Goal: Task Accomplishment & Management: Complete application form

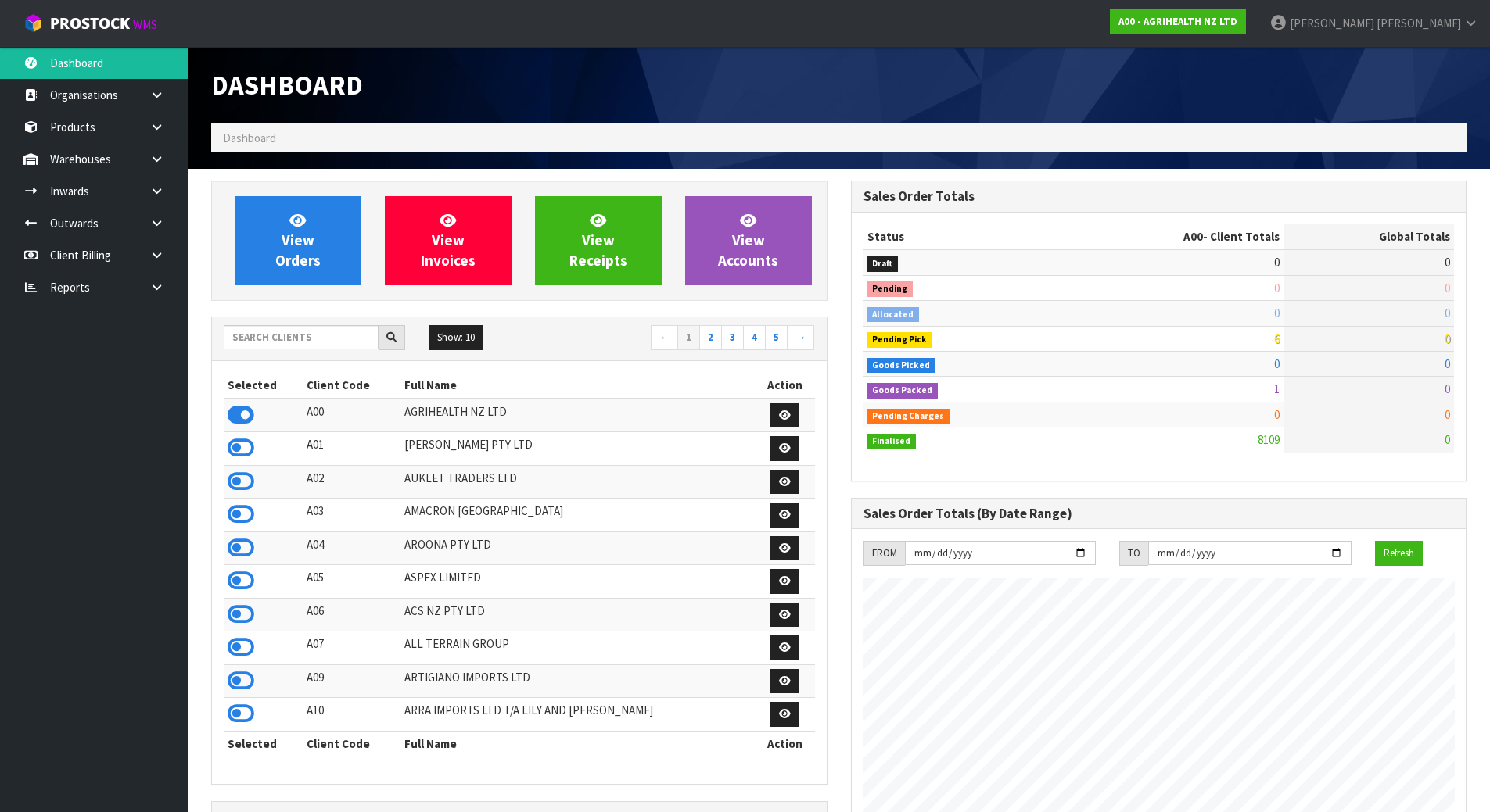
scroll to position [1184, 639]
click at [331, 345] on input "text" at bounding box center [301, 337] width 155 height 24
type input "JGB"
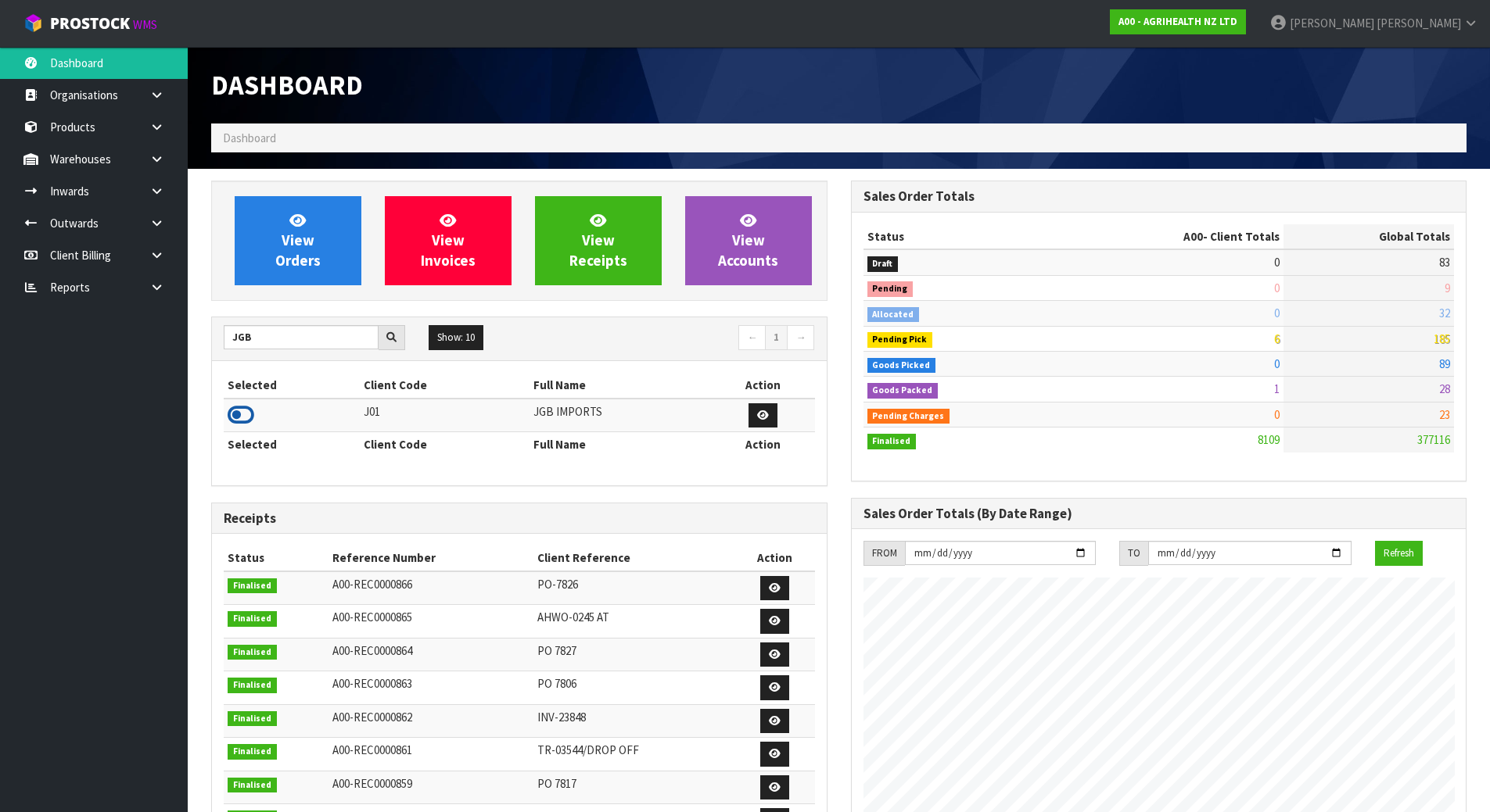
click at [251, 415] on icon at bounding box center [241, 415] width 27 height 24
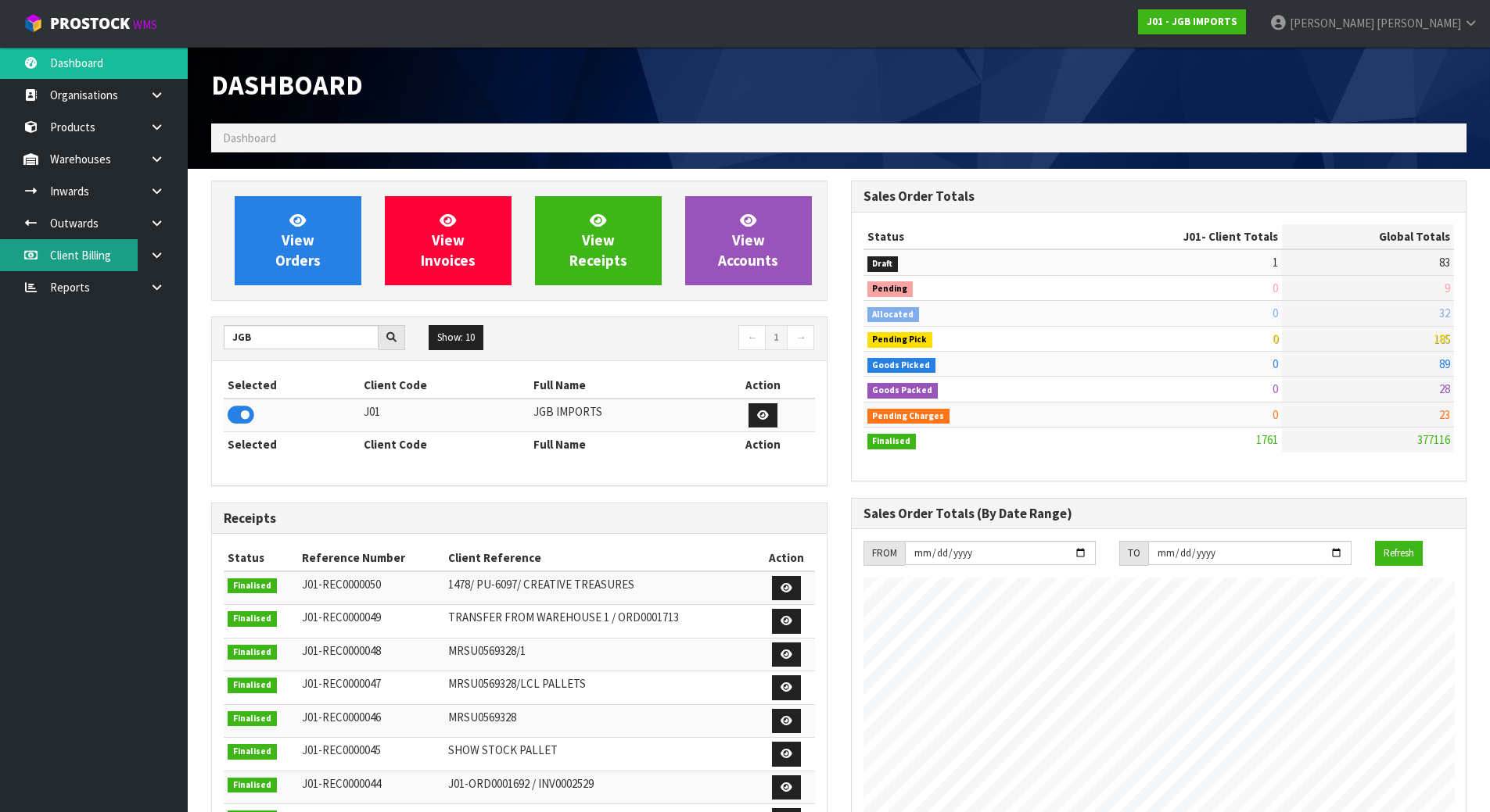
scroll to position [981, 639]
click at [111, 198] on link "Inwards" at bounding box center [94, 191] width 188 height 32
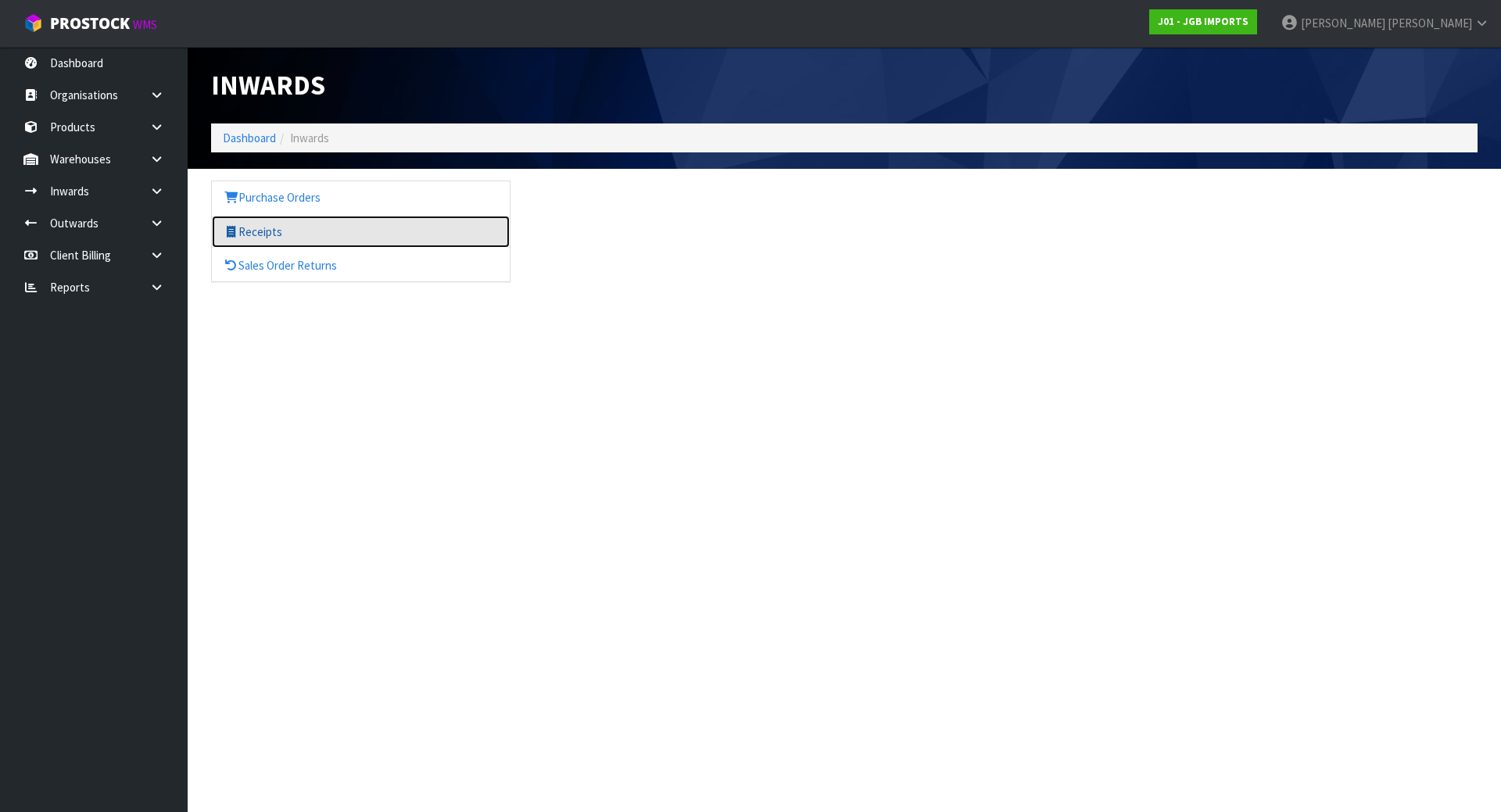
click at [273, 226] on link "Receipts" at bounding box center [361, 232] width 298 height 32
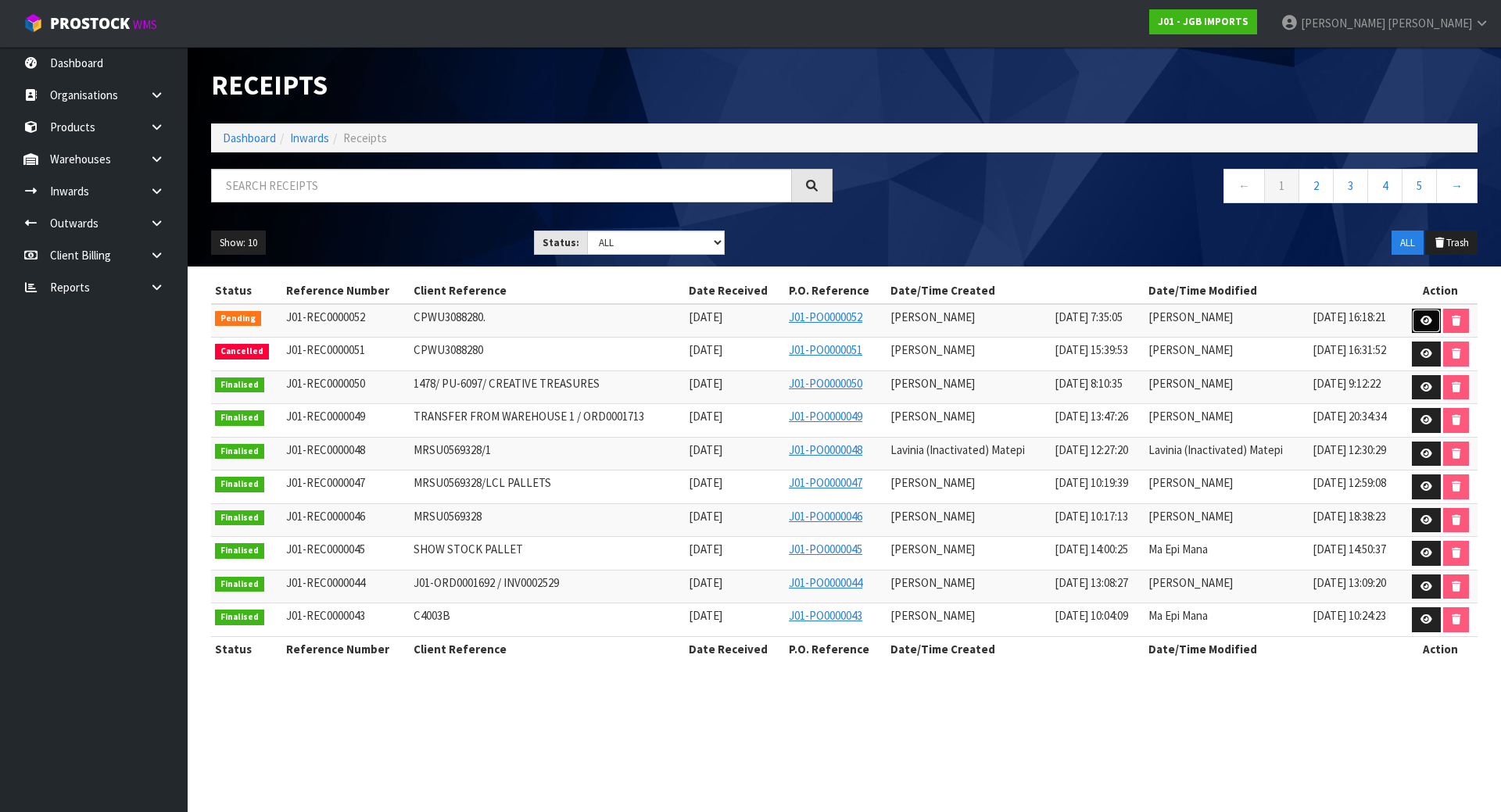
click at [1421, 319] on icon at bounding box center [1426, 321] width 12 height 10
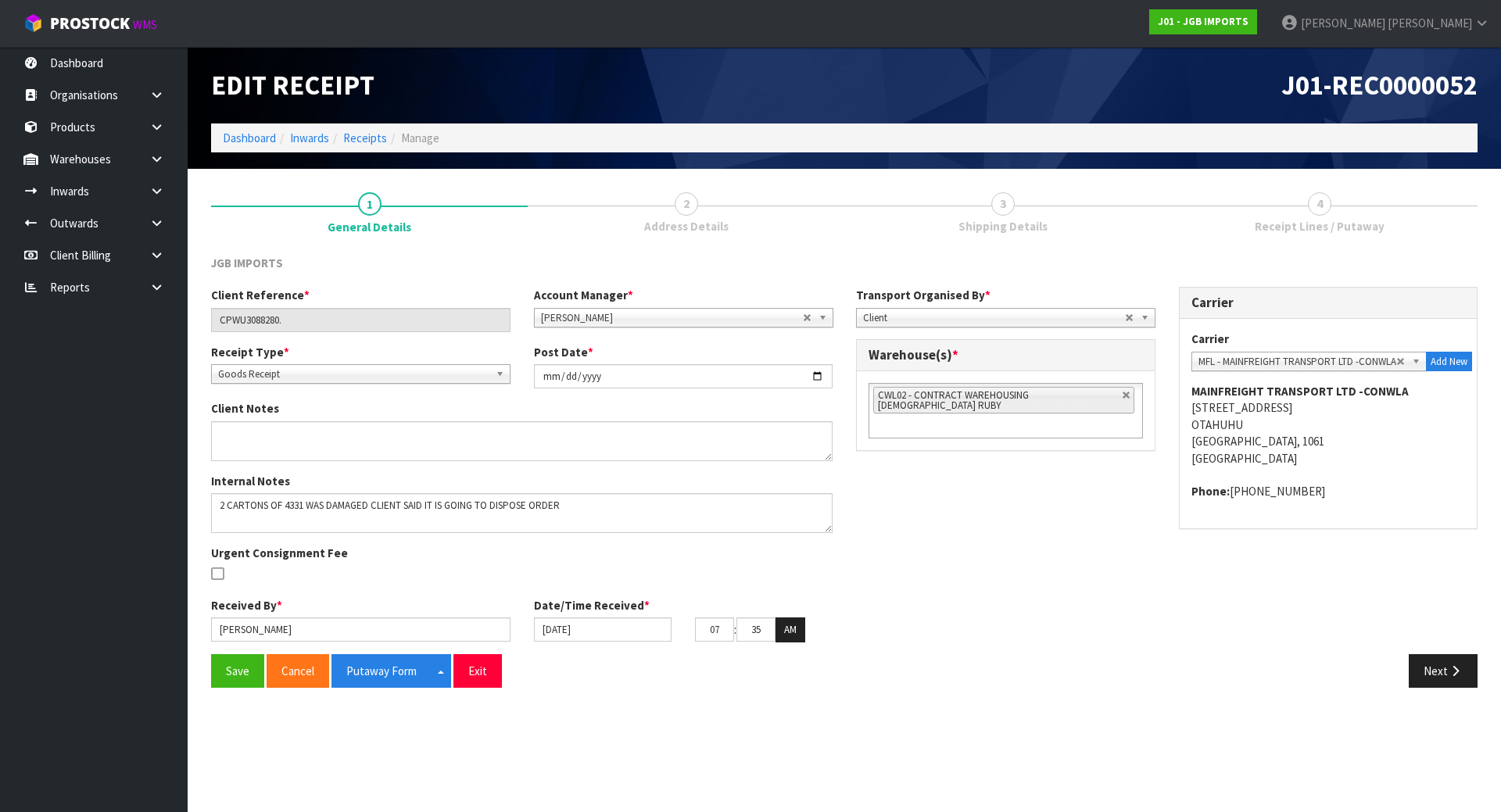
click at [1001, 229] on span "Shipping Details" at bounding box center [1003, 226] width 89 height 17
click at [1434, 669] on button "Next" at bounding box center [1443, 671] width 69 height 34
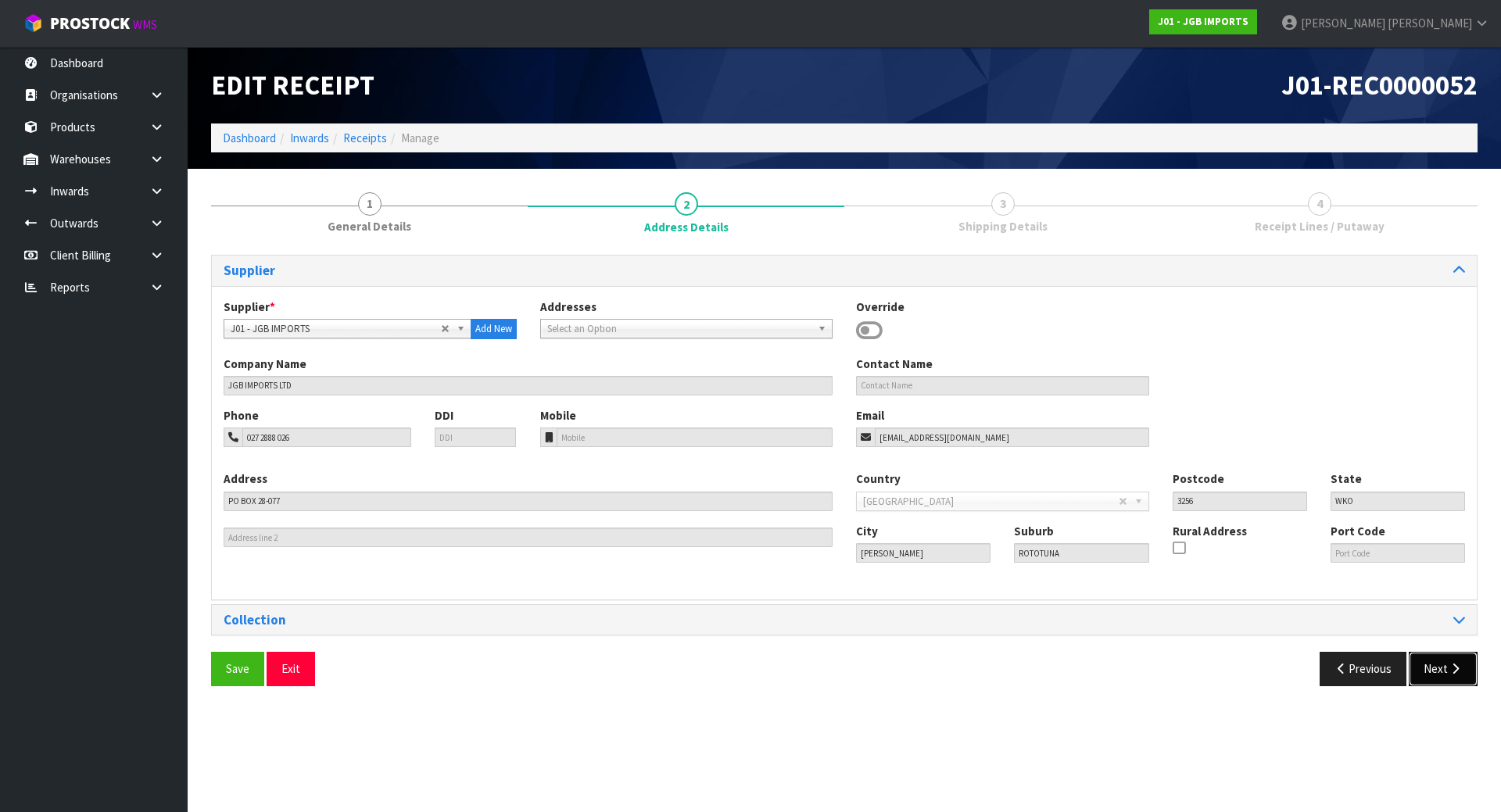
click at [1434, 669] on button "Next" at bounding box center [1443, 669] width 69 height 34
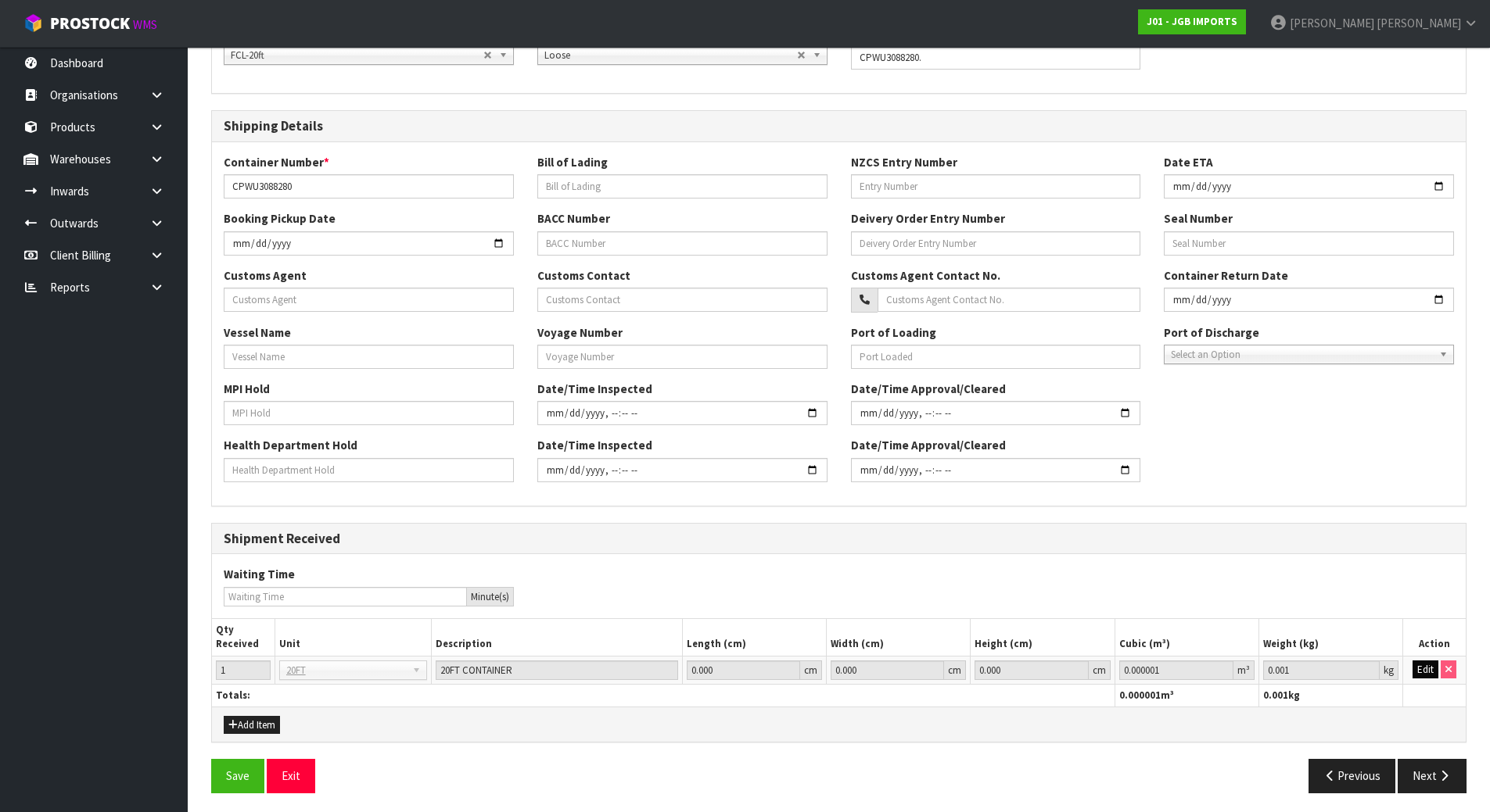
scroll to position [278, 0]
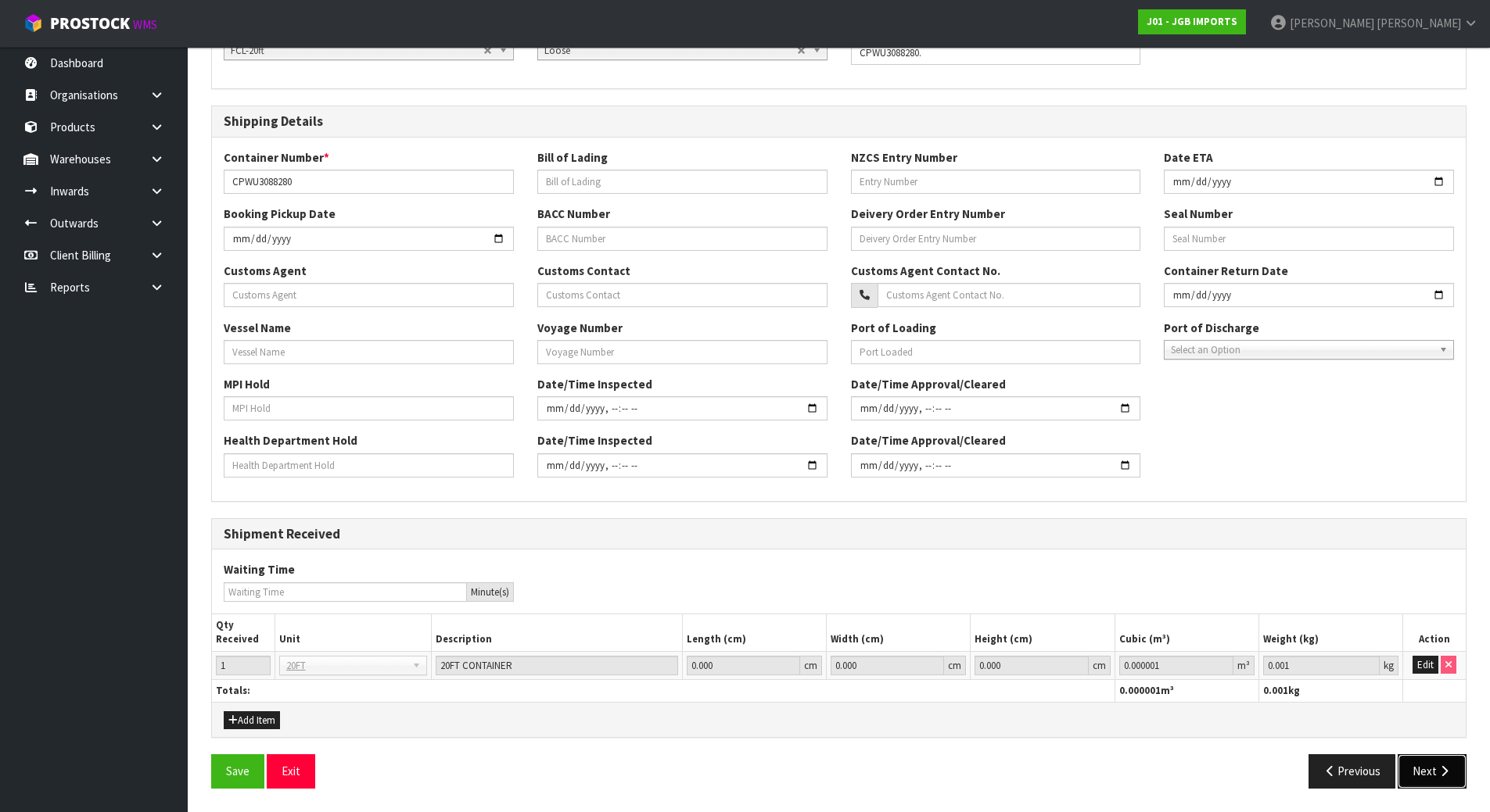
click at [1426, 760] on button "Next" at bounding box center [1432, 771] width 69 height 34
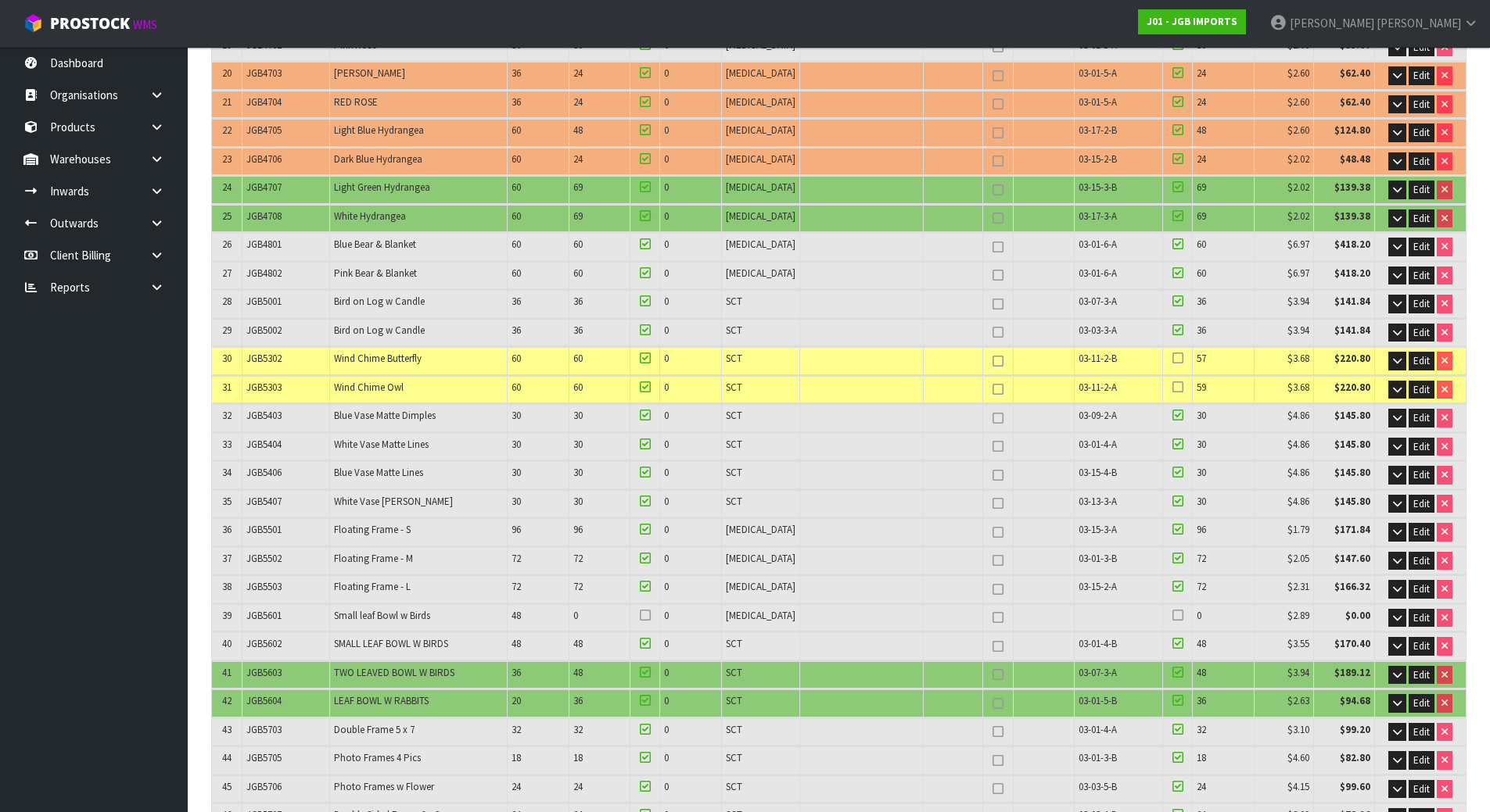
scroll to position [860, 0]
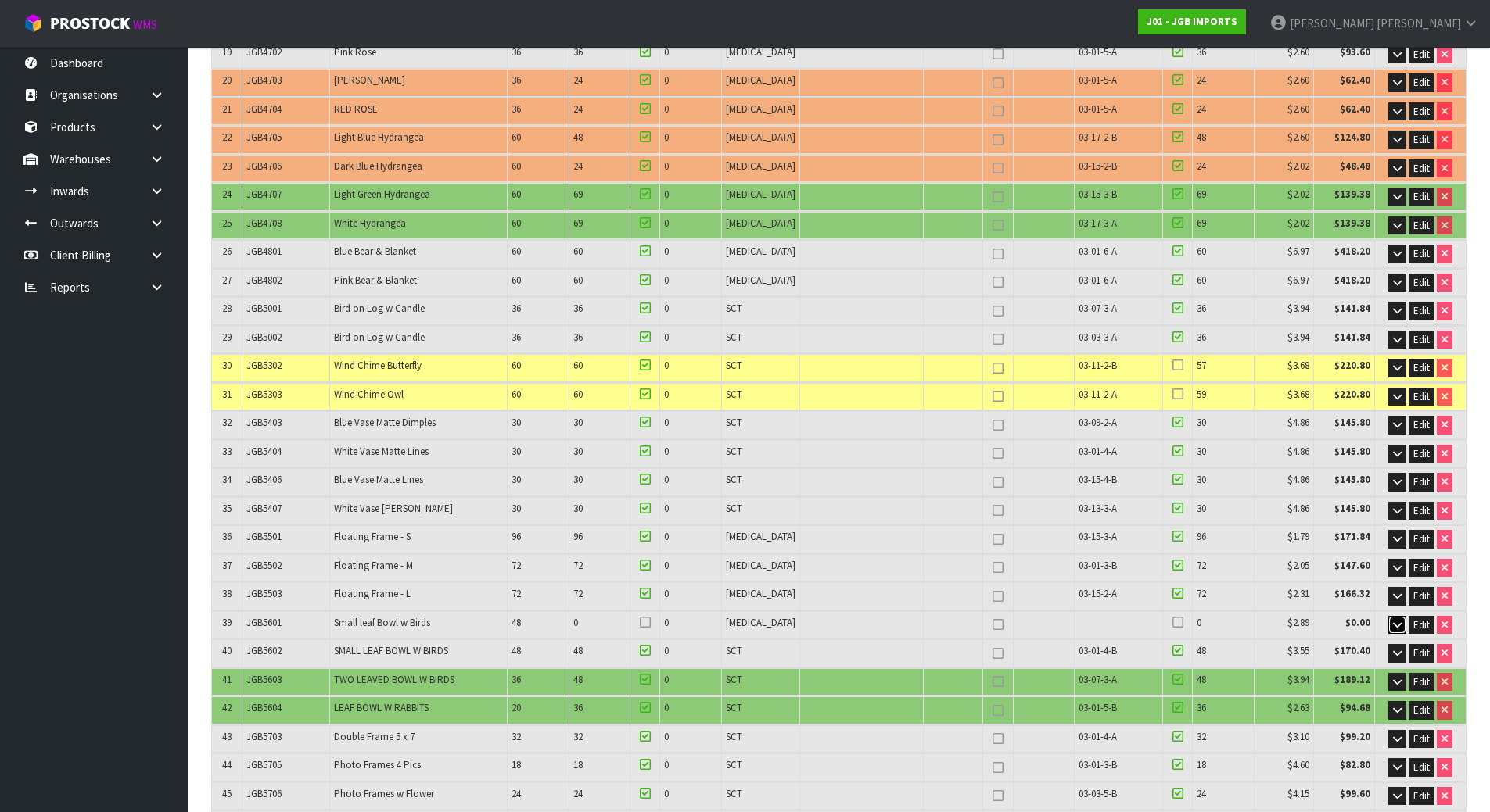
click at [1399, 620] on icon "button" at bounding box center [1397, 624] width 9 height 10
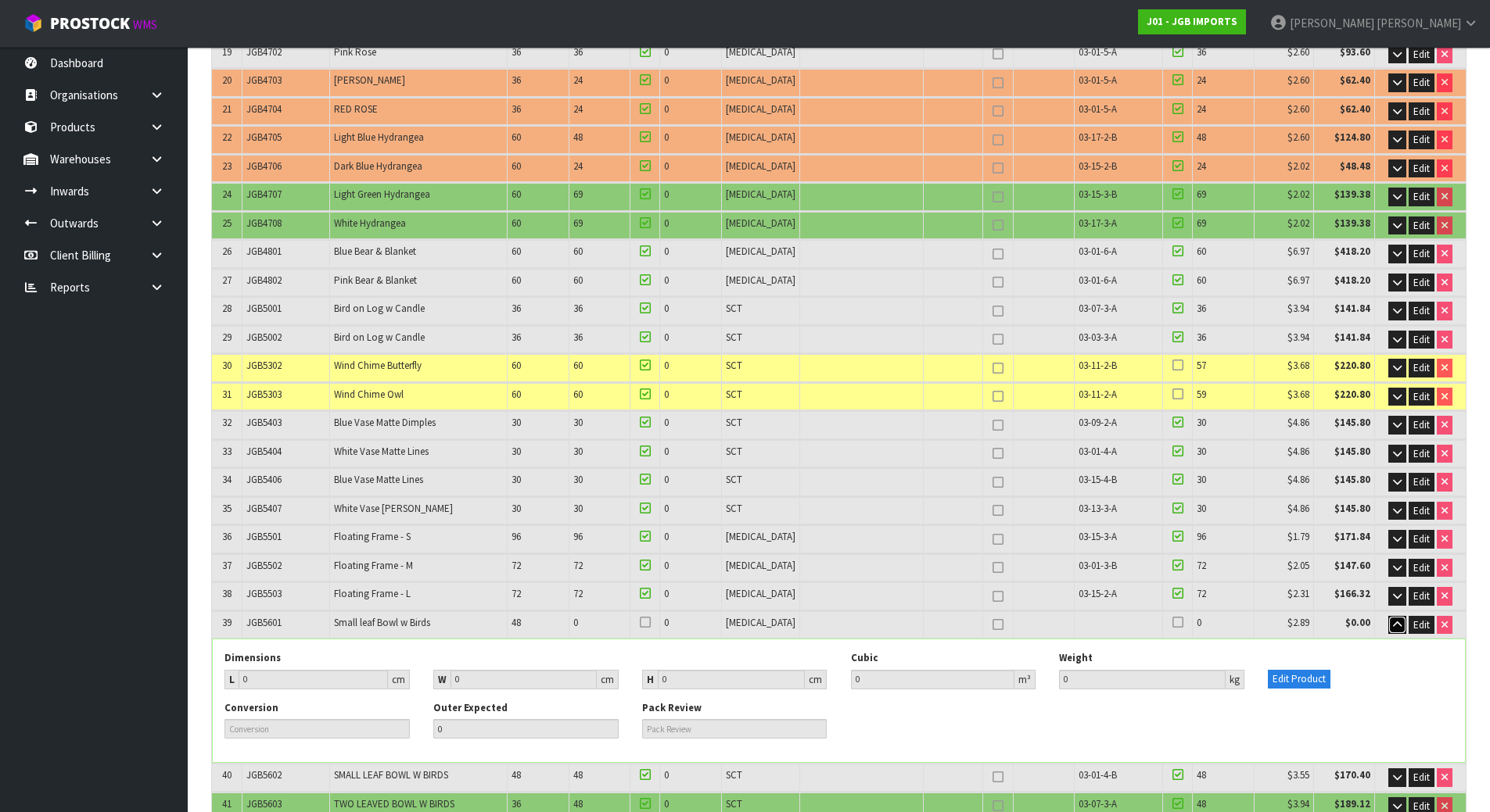
click at [1399, 620] on icon "button" at bounding box center [1397, 624] width 9 height 10
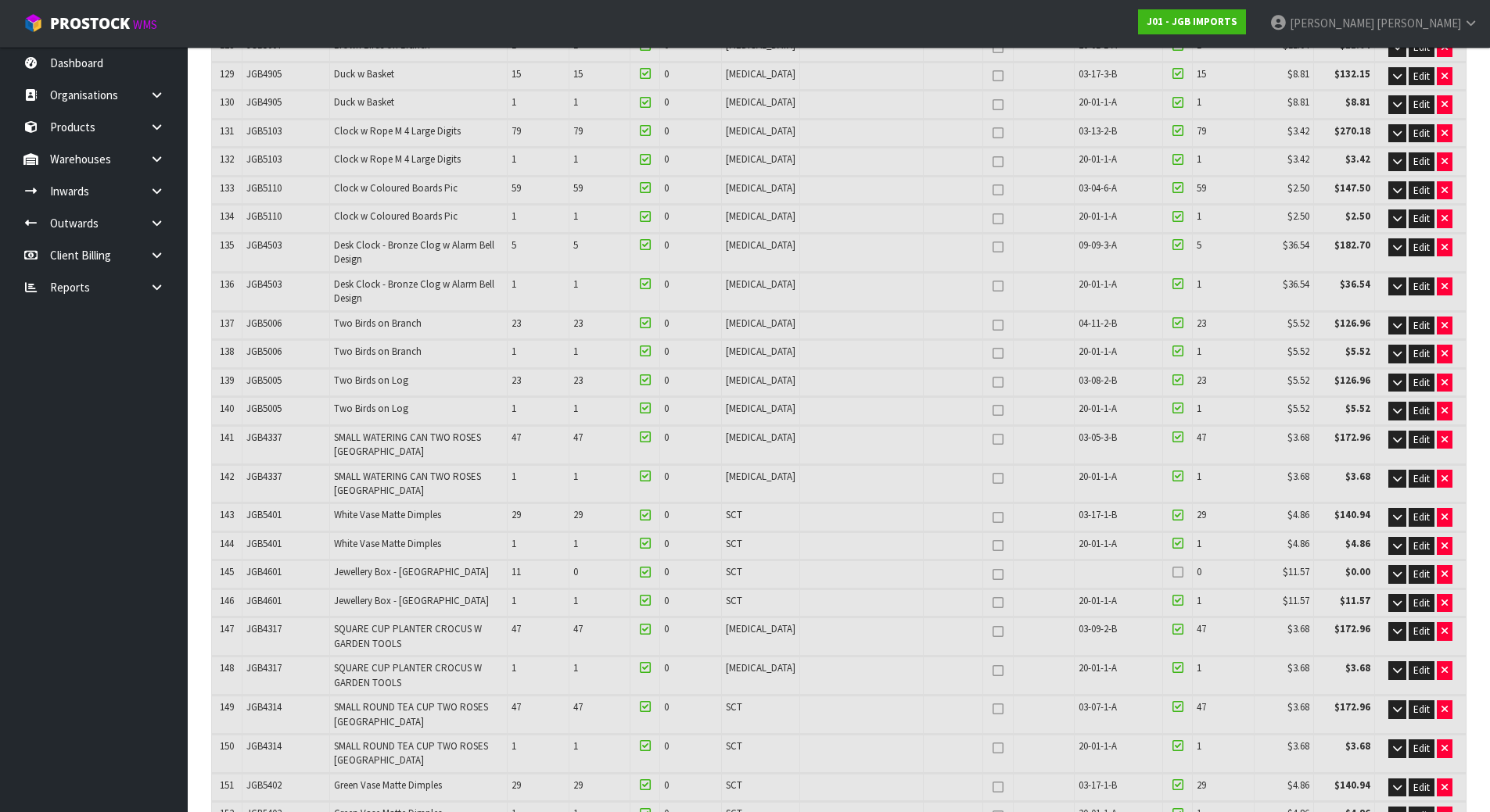
scroll to position [4456, 0]
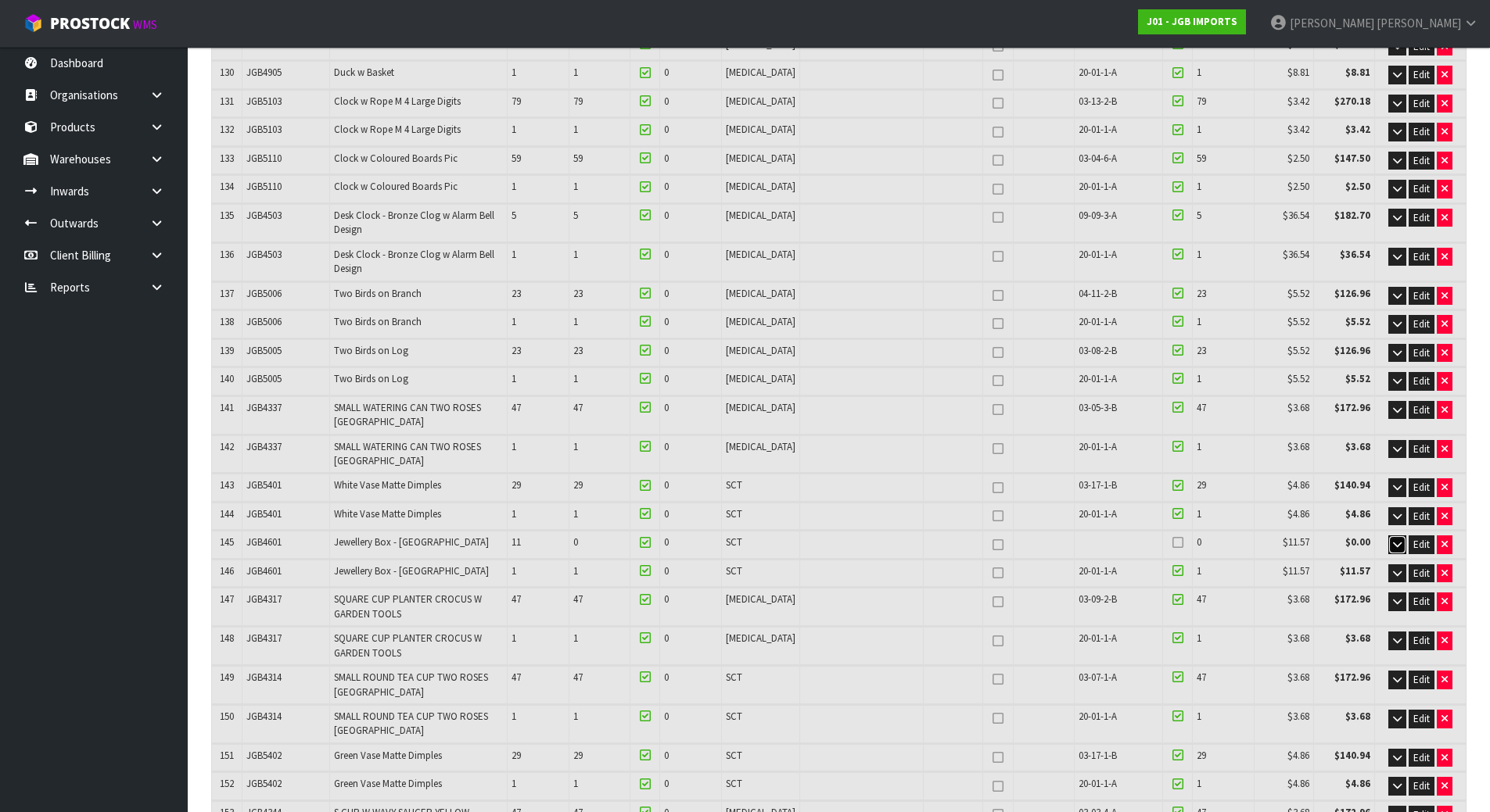
click at [1388, 535] on button "button" at bounding box center [1397, 545] width 18 height 19
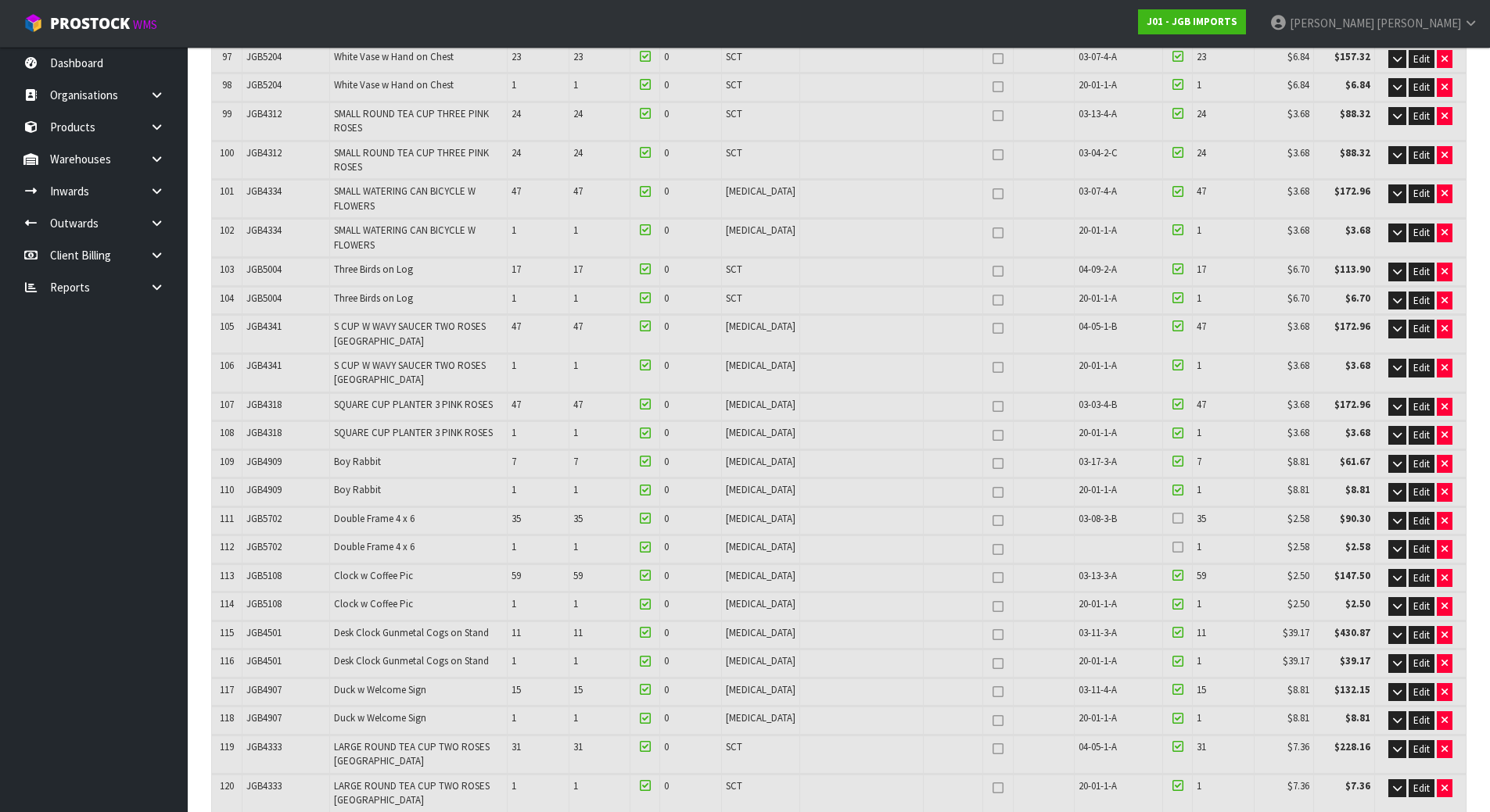
scroll to position [3361, 0]
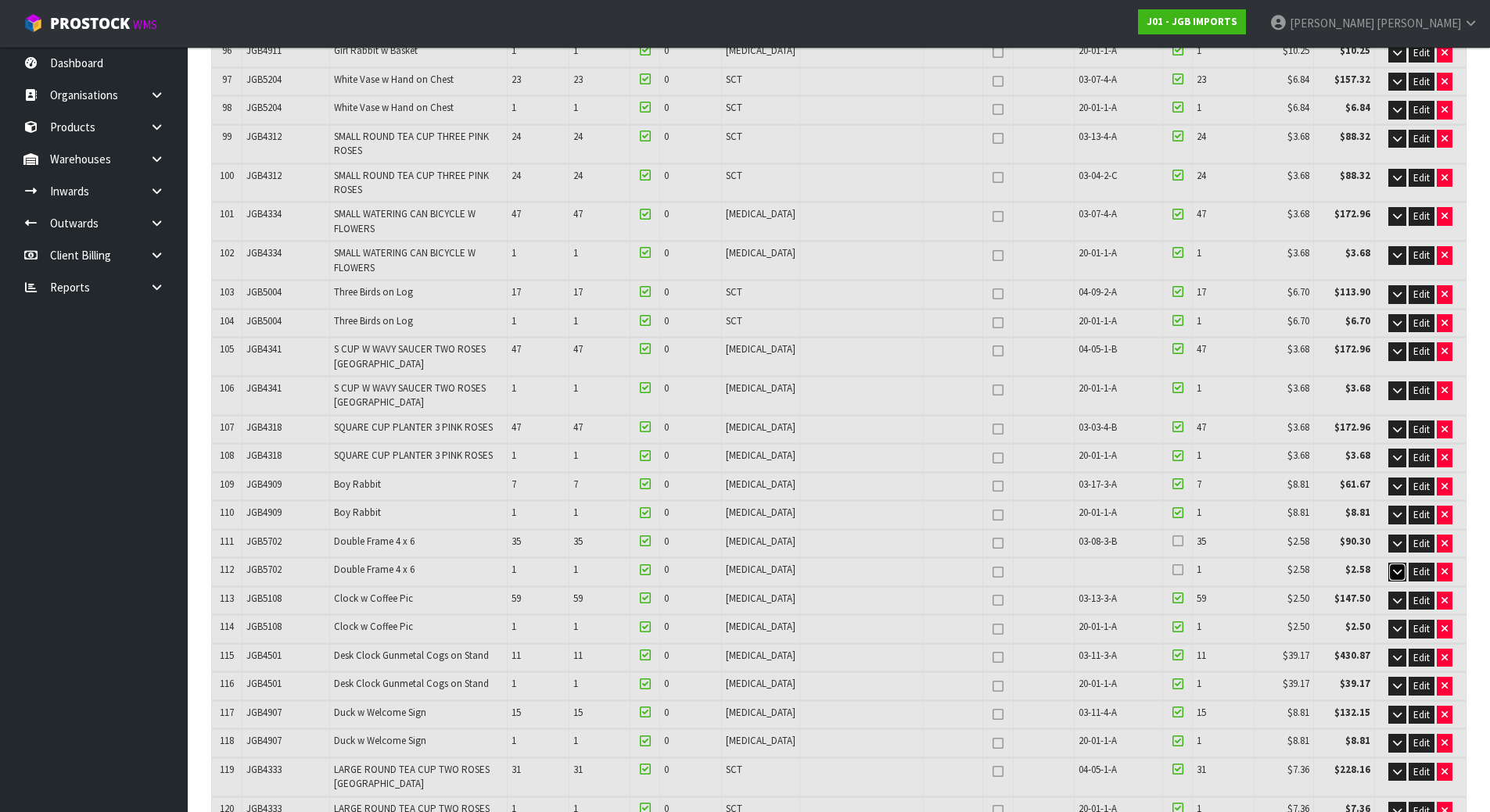
click at [1399, 567] on icon "button" at bounding box center [1397, 572] width 9 height 10
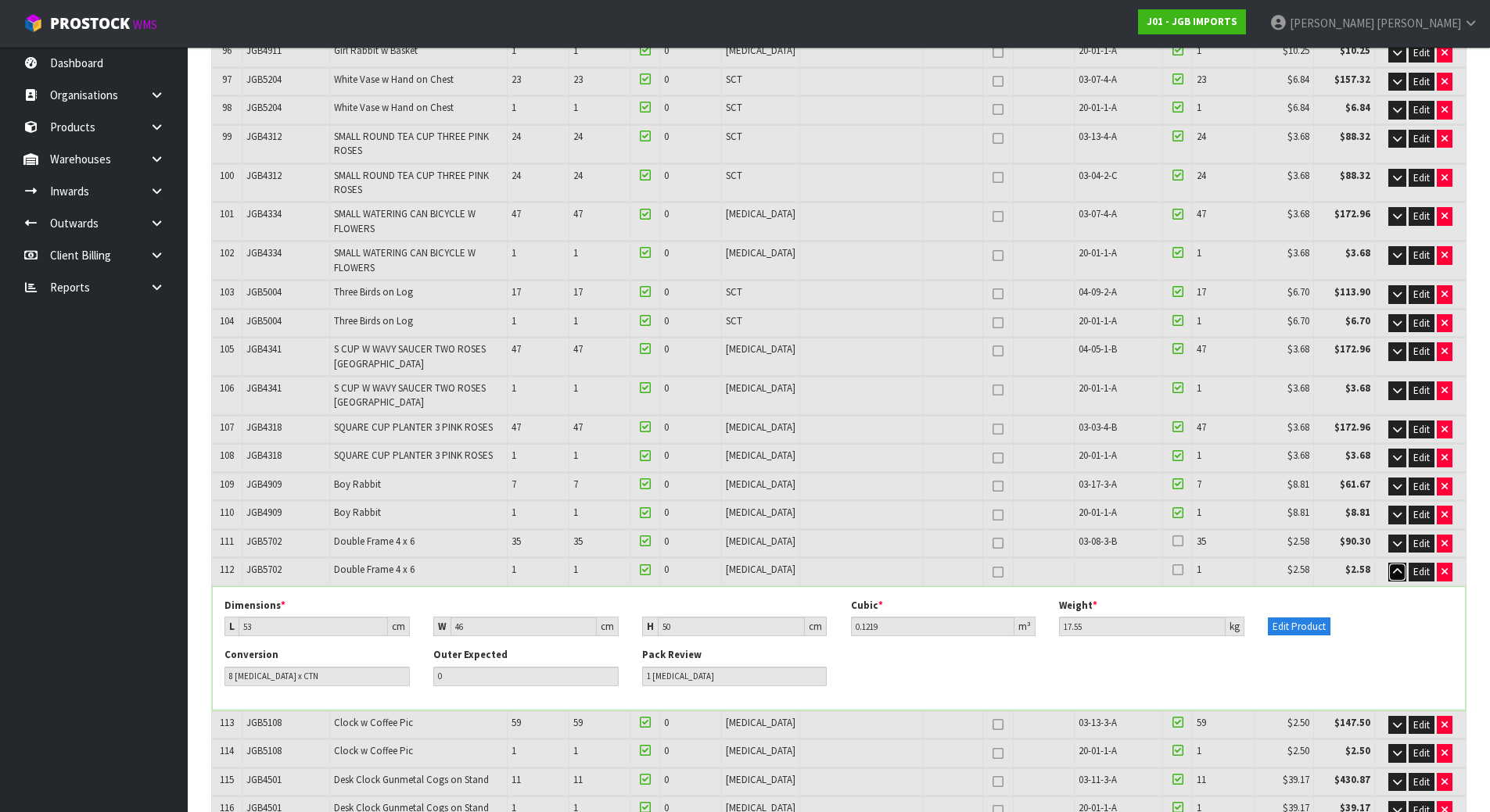
click at [1399, 567] on icon "button" at bounding box center [1397, 572] width 9 height 10
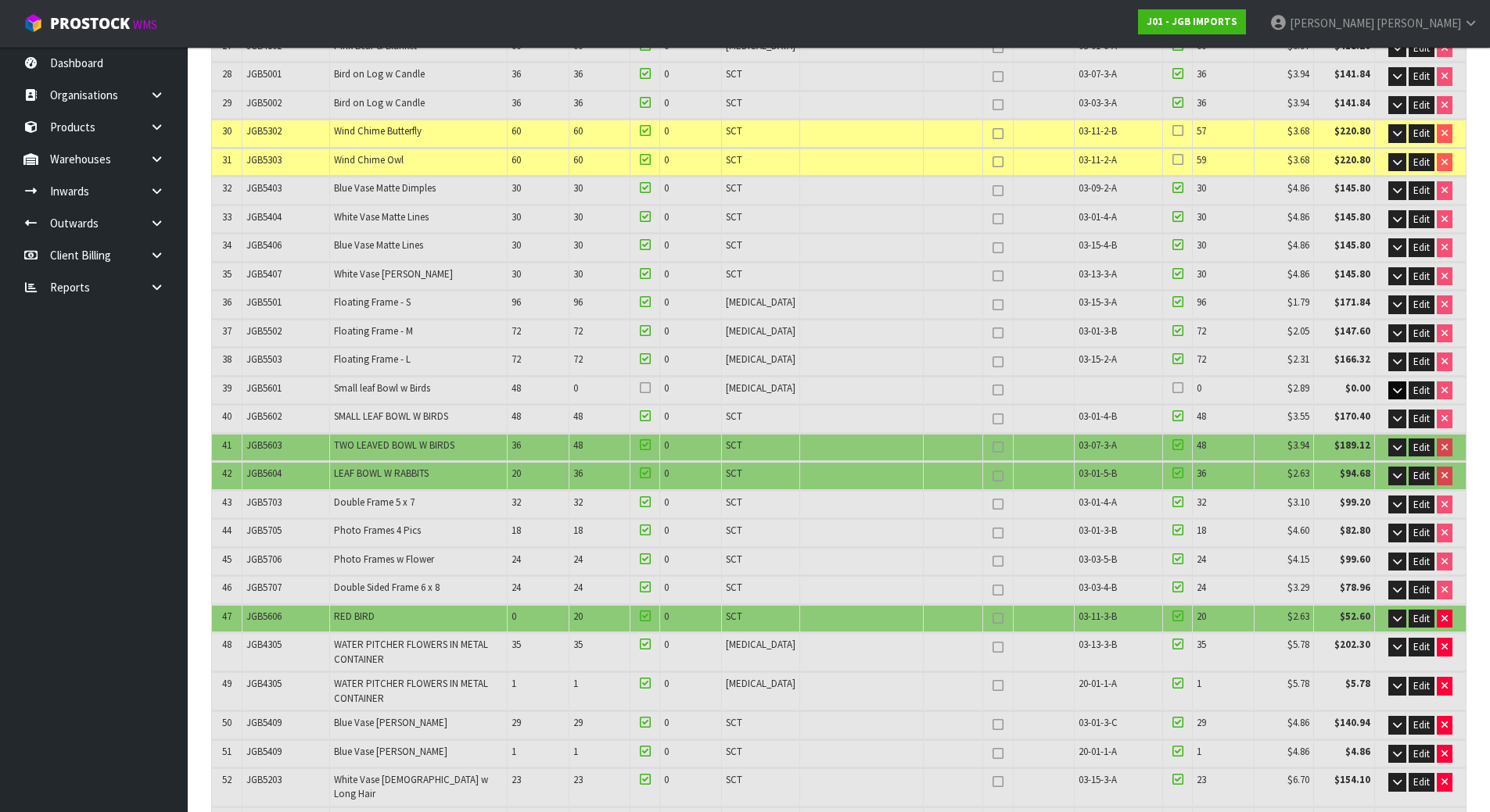
scroll to position [938, 0]
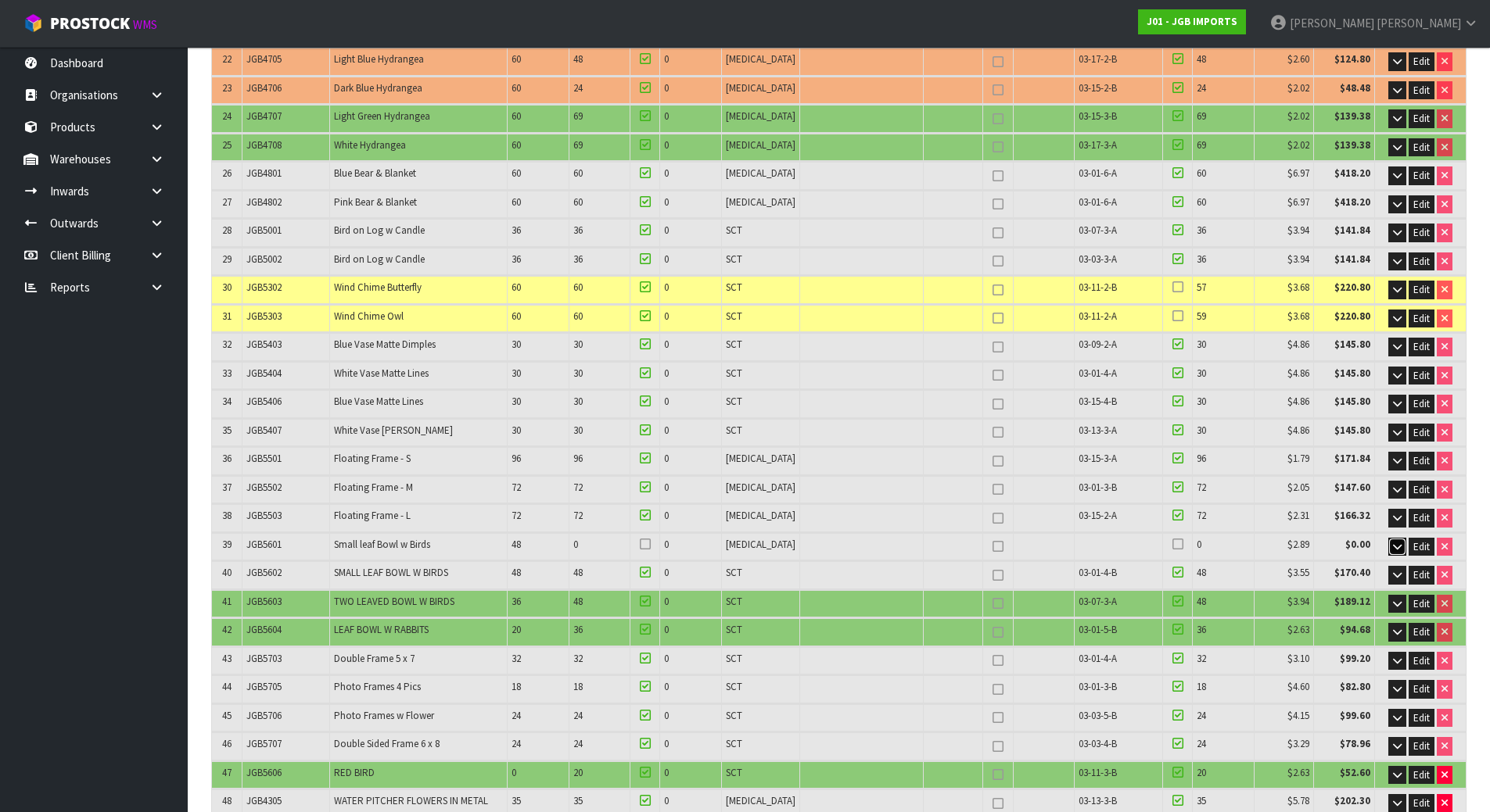
click at [1395, 542] on icon "button" at bounding box center [1397, 546] width 9 height 10
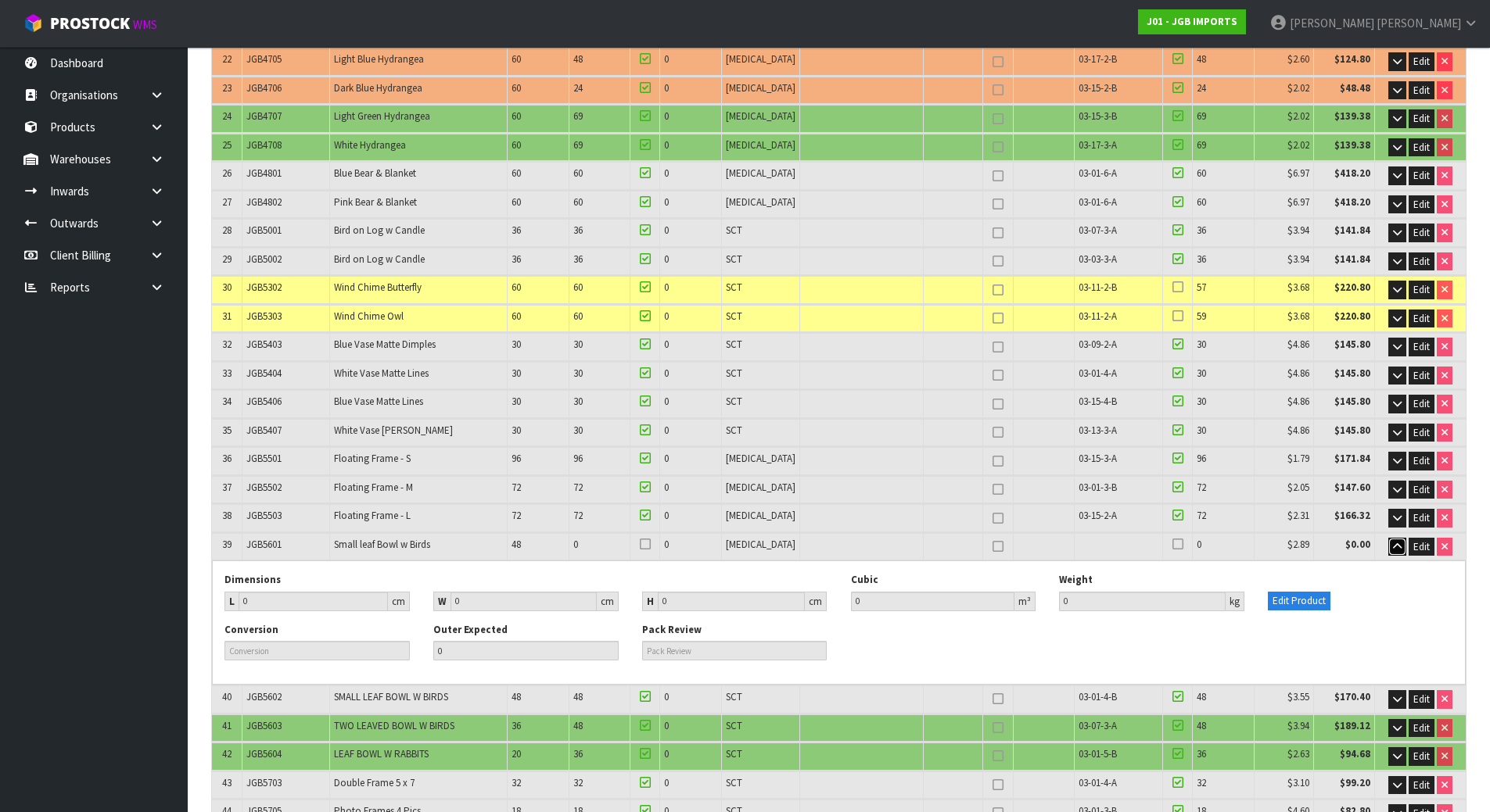
click at [1395, 542] on icon "button" at bounding box center [1397, 546] width 9 height 10
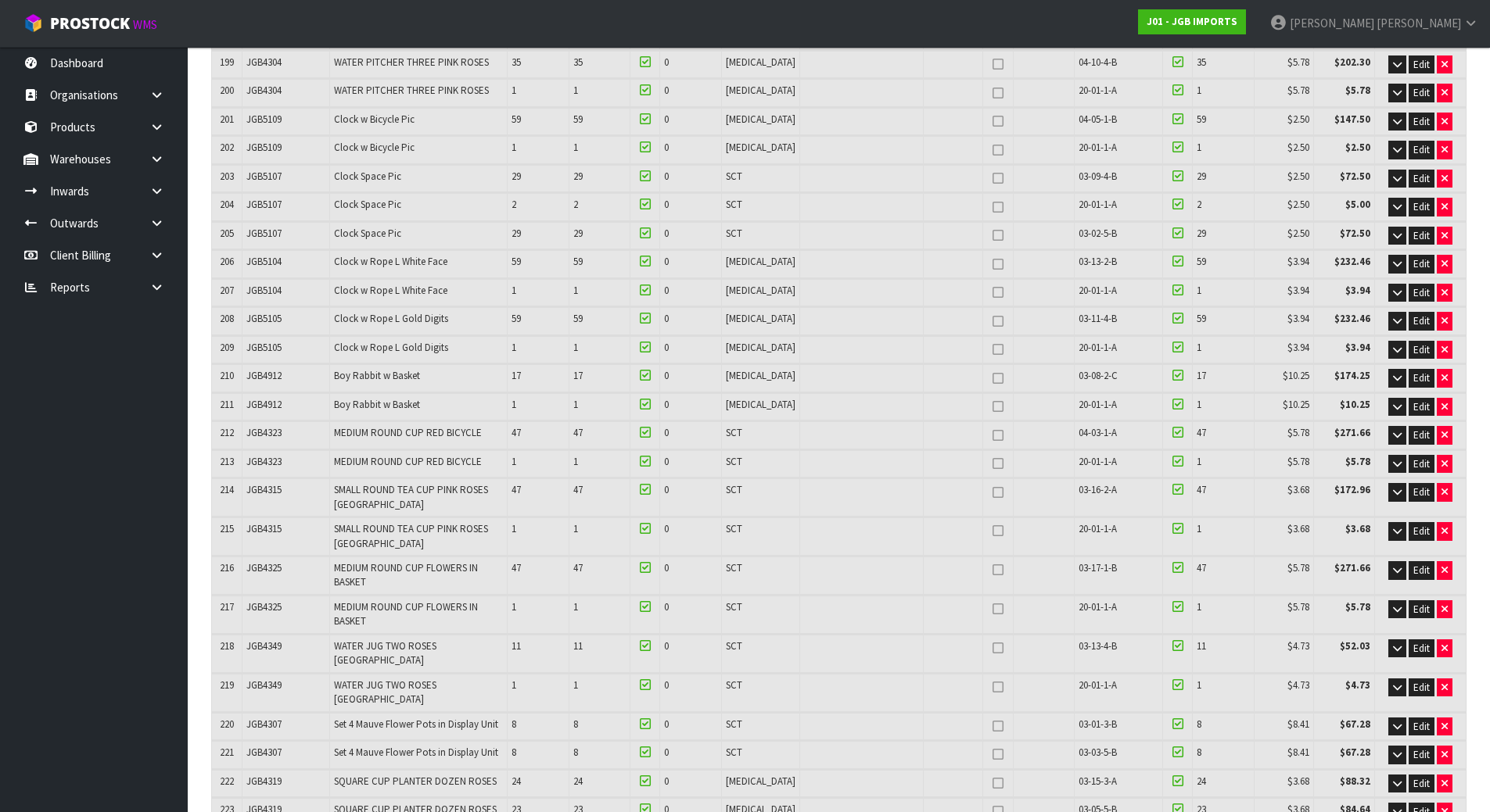
scroll to position [6800, 0]
